Goal: Check status: Check status

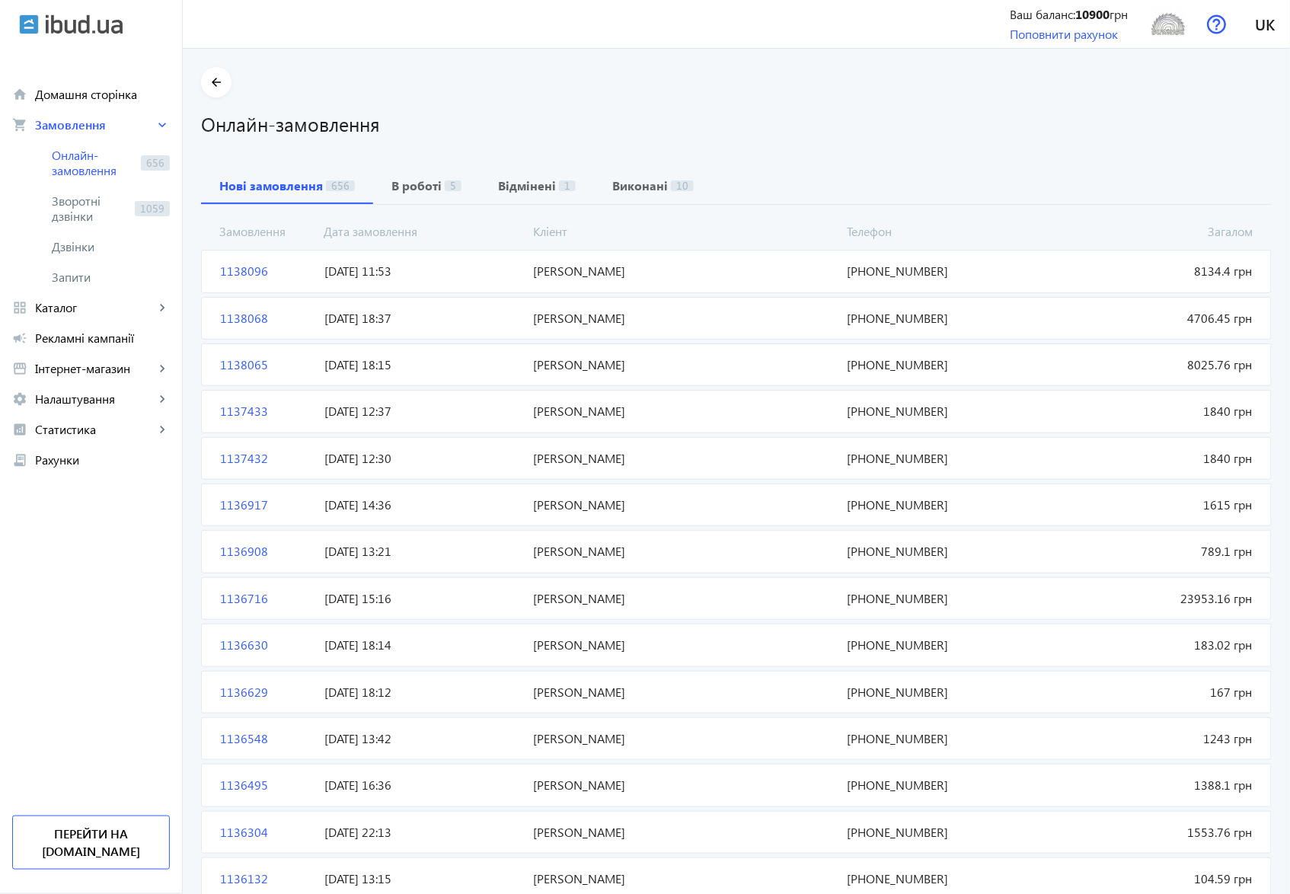
click at [233, 269] on span "1138096" at bounding box center [266, 271] width 104 height 17
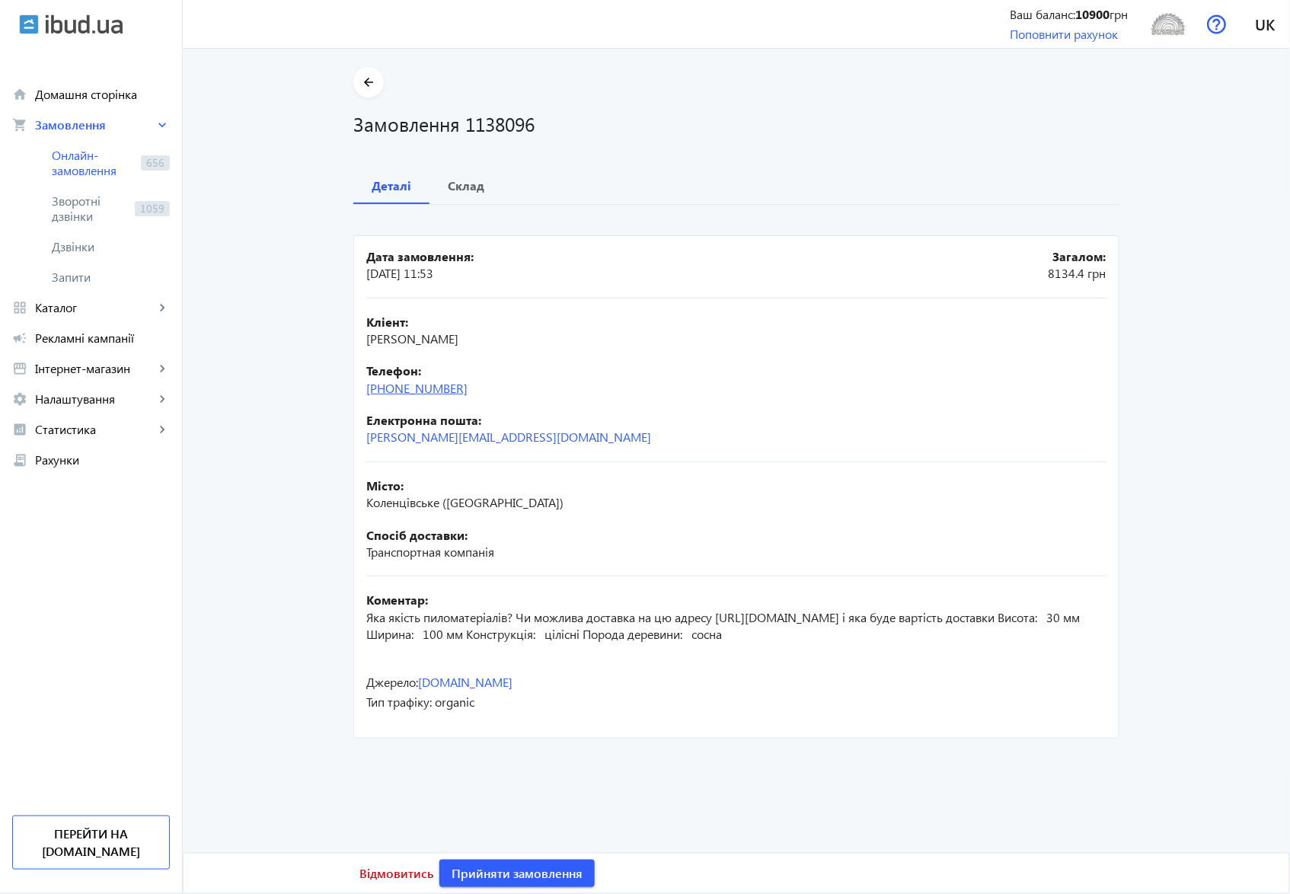
drag, startPoint x: 494, startPoint y: 391, endPoint x: 393, endPoint y: 385, distance: 101.4
click at [393, 385] on div "Телефон: [PHONE_NUMBER]" at bounding box center [736, 379] width 740 height 34
copy link "067) [PHONE_NUMBER]"
drag, startPoint x: 460, startPoint y: 125, endPoint x: 550, endPoint y: 123, distance: 89.9
click at [550, 123] on h1 "Замовлення 1138096" at bounding box center [736, 123] width 766 height 27
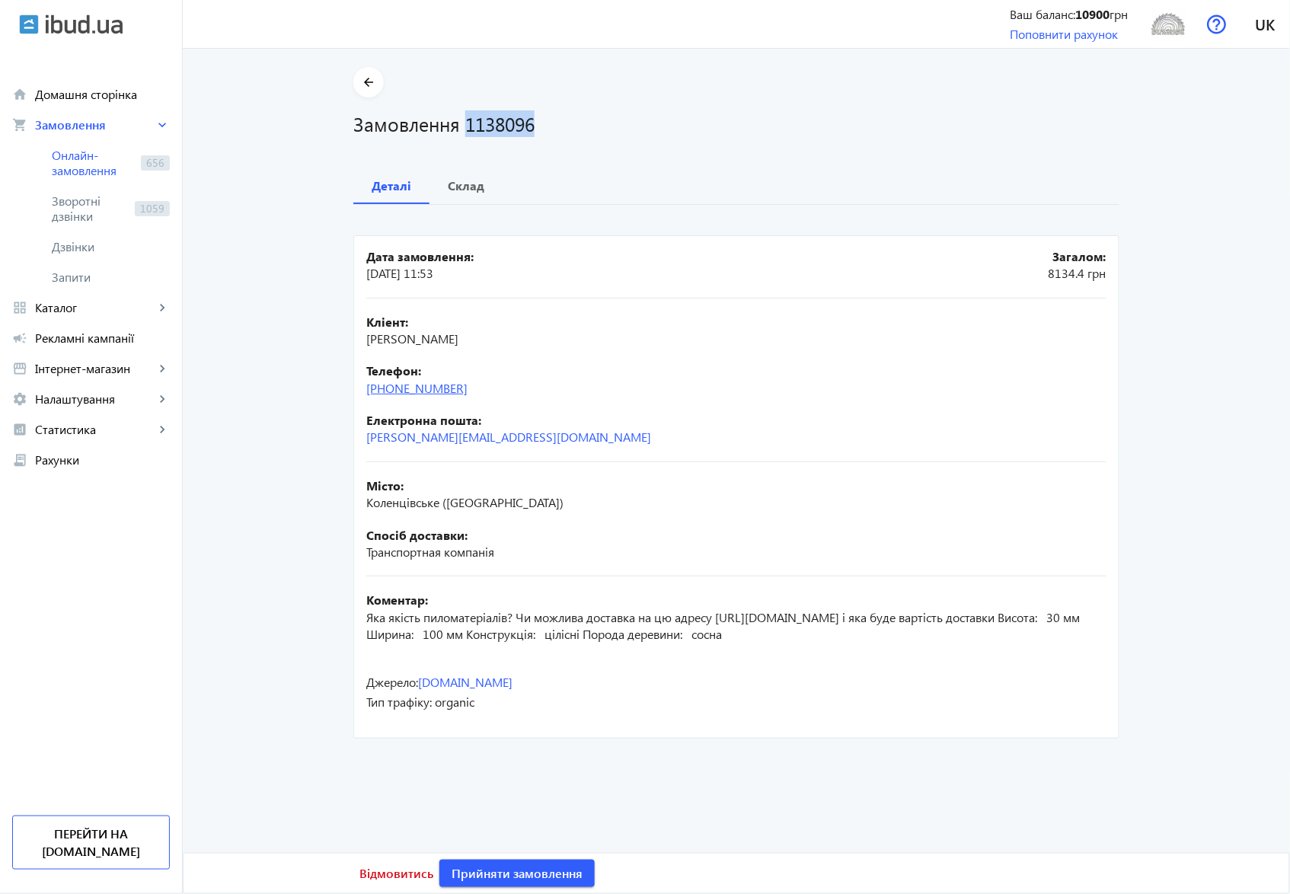
copy h1 "1138096"
click at [454, 181] on b "Склад" at bounding box center [466, 186] width 37 height 12
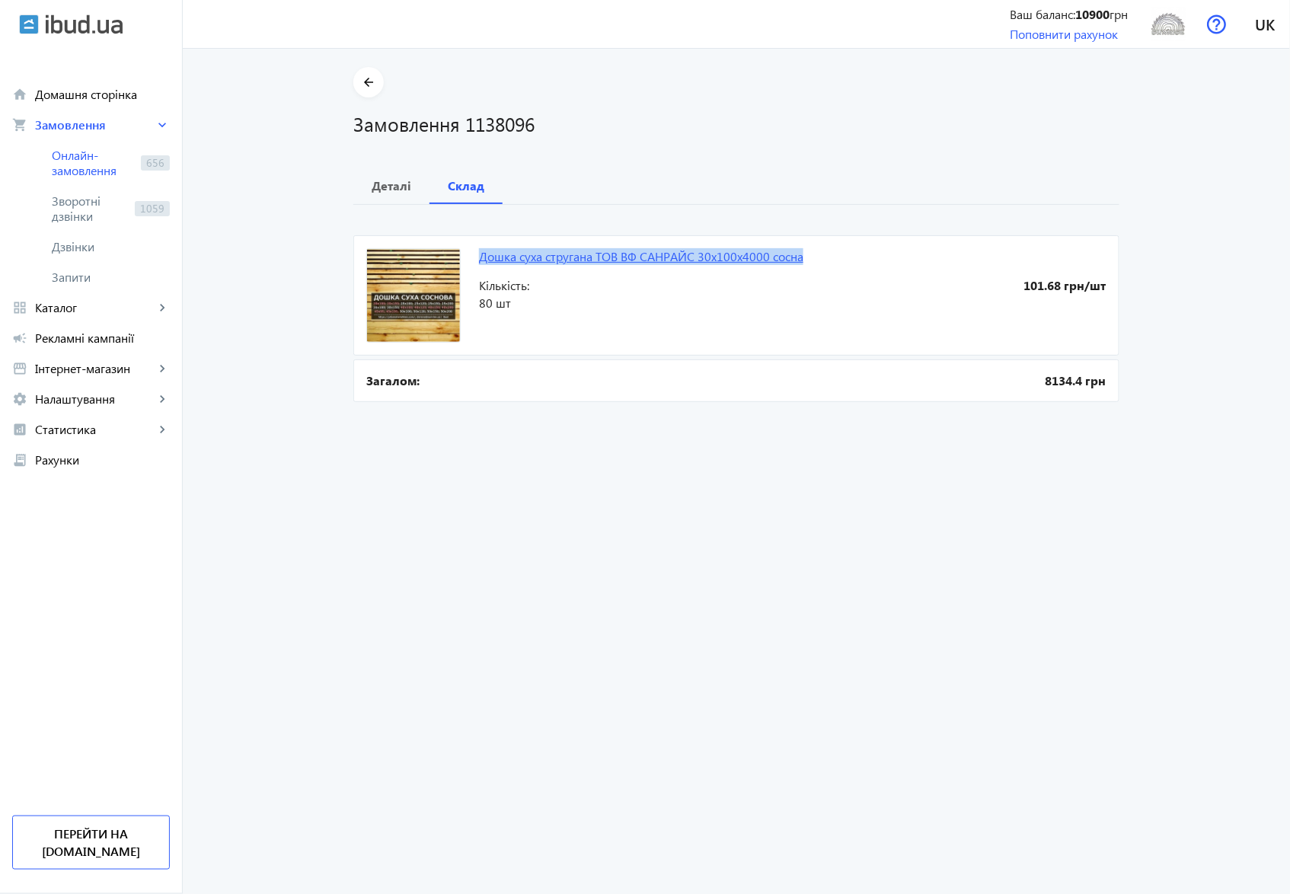
drag, startPoint x: 467, startPoint y: 254, endPoint x: 801, endPoint y: 254, distance: 333.5
click at [801, 254] on mat-card "Дошка суха стругана ТОВ ВФ СAНРAЙC 30х100х4000 сосна 101.68 грн/шт Кількість: 8…" at bounding box center [736, 295] width 766 height 120
copy link "Дошка суха стругана ТОВ ВФ СAНРAЙC 30х100х4000 сосна"
drag, startPoint x: 476, startPoint y: 302, endPoint x: 509, endPoint y: 303, distance: 33.5
click at [509, 303] on span "80 шт" at bounding box center [636, 303] width 314 height 17
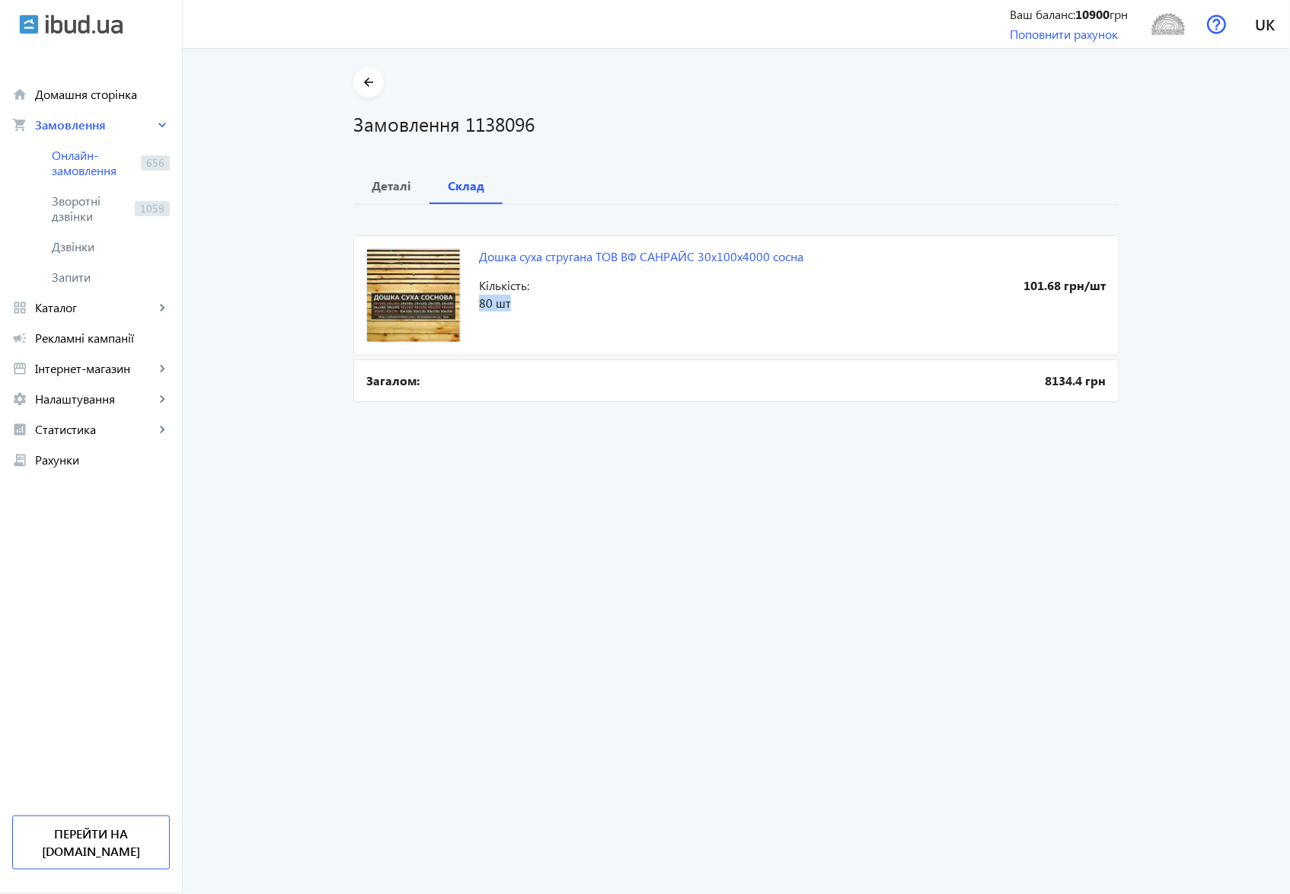
copy span "80 шт"
